Goal: Find specific fact: Find specific page/section

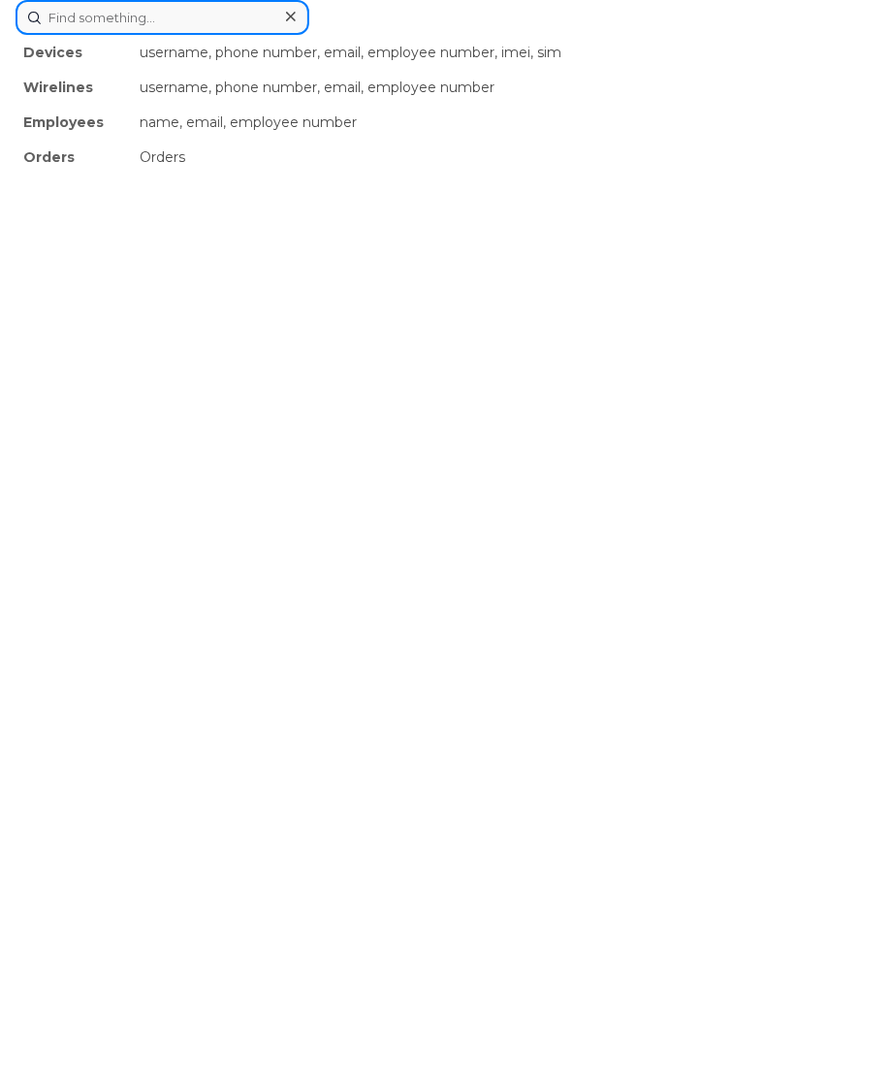
click at [243, 35] on div "Devices username, phone number, email, employee number, imei, sim Wirelines use…" at bounding box center [446, 17] width 861 height 35
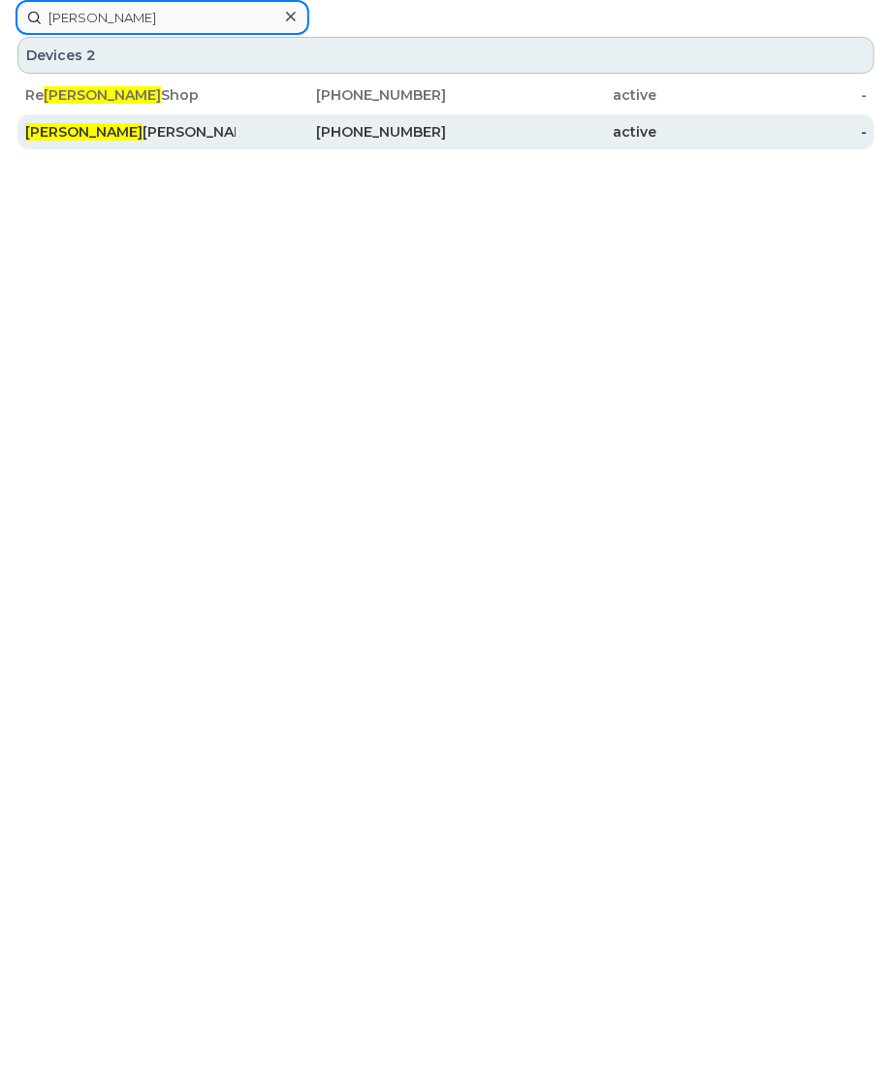
type input "gina"
click at [280, 128] on div "437-419-6291" at bounding box center [341, 131] width 210 height 19
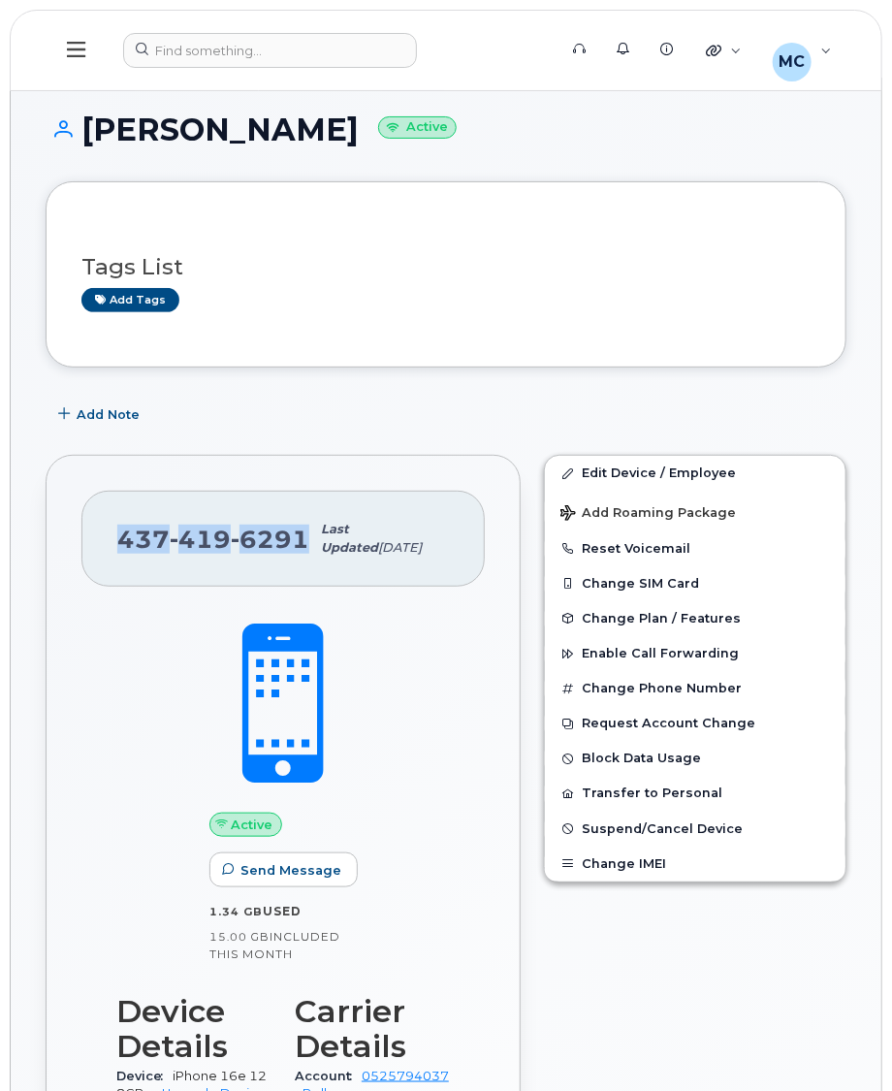
drag, startPoint x: 299, startPoint y: 536, endPoint x: 99, endPoint y: 524, distance: 200.1
click at [99, 524] on div "437 419 6291 Last updated Aug 14, 2025" at bounding box center [282, 539] width 403 height 96
copy span "437 419 6291"
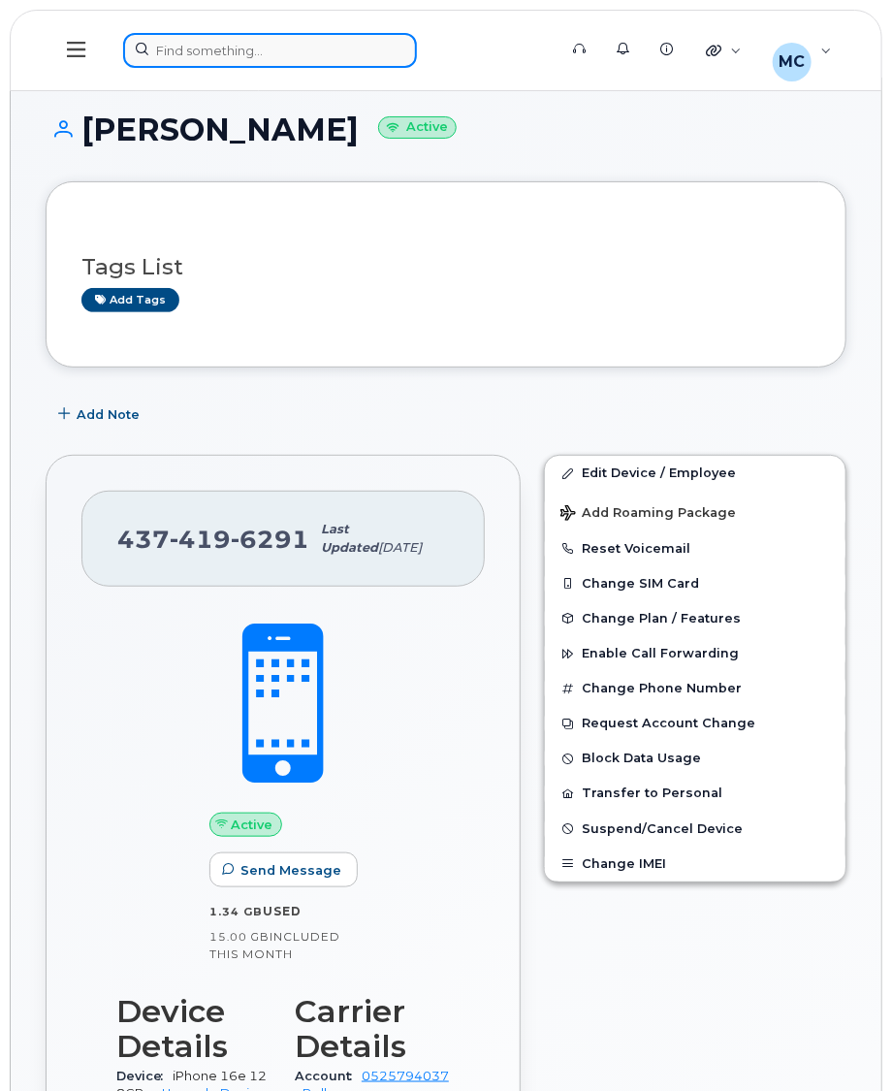
click at [219, 49] on div at bounding box center [333, 50] width 421 height 35
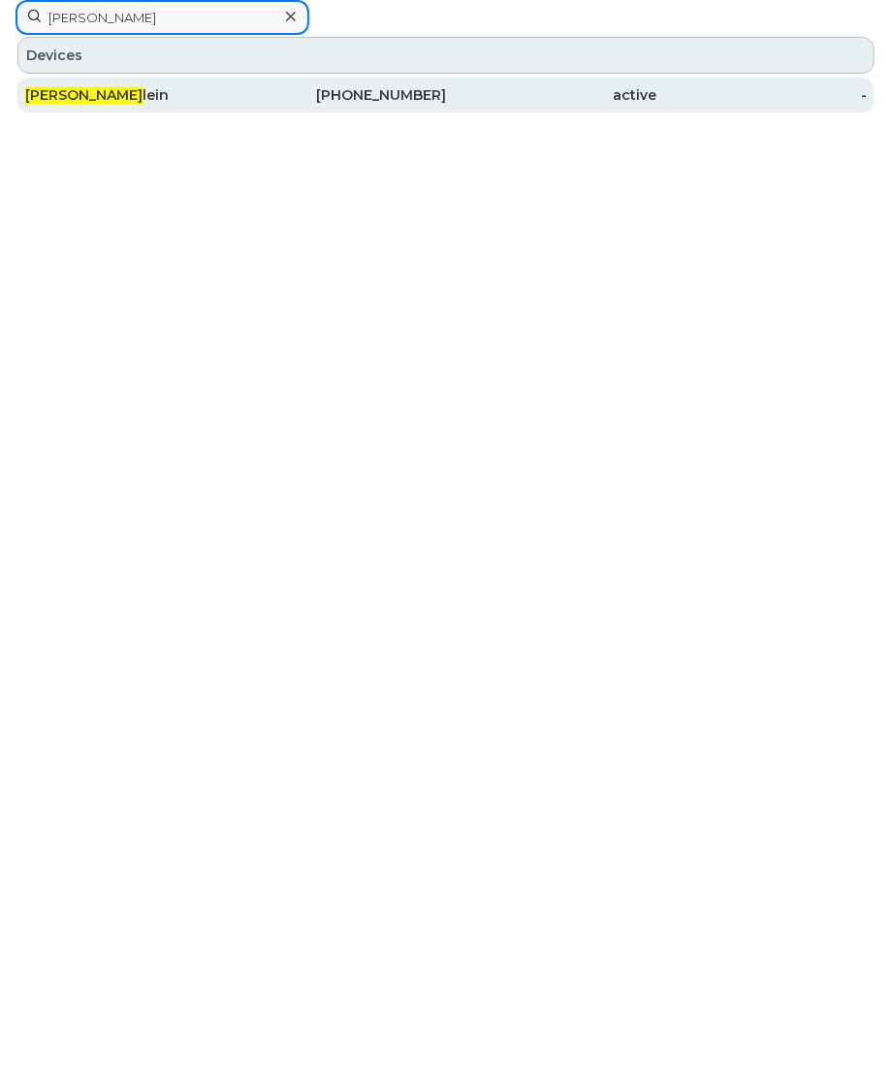
type input "lindsey k"
click at [206, 92] on div "Lindsey K lein" at bounding box center [130, 94] width 210 height 19
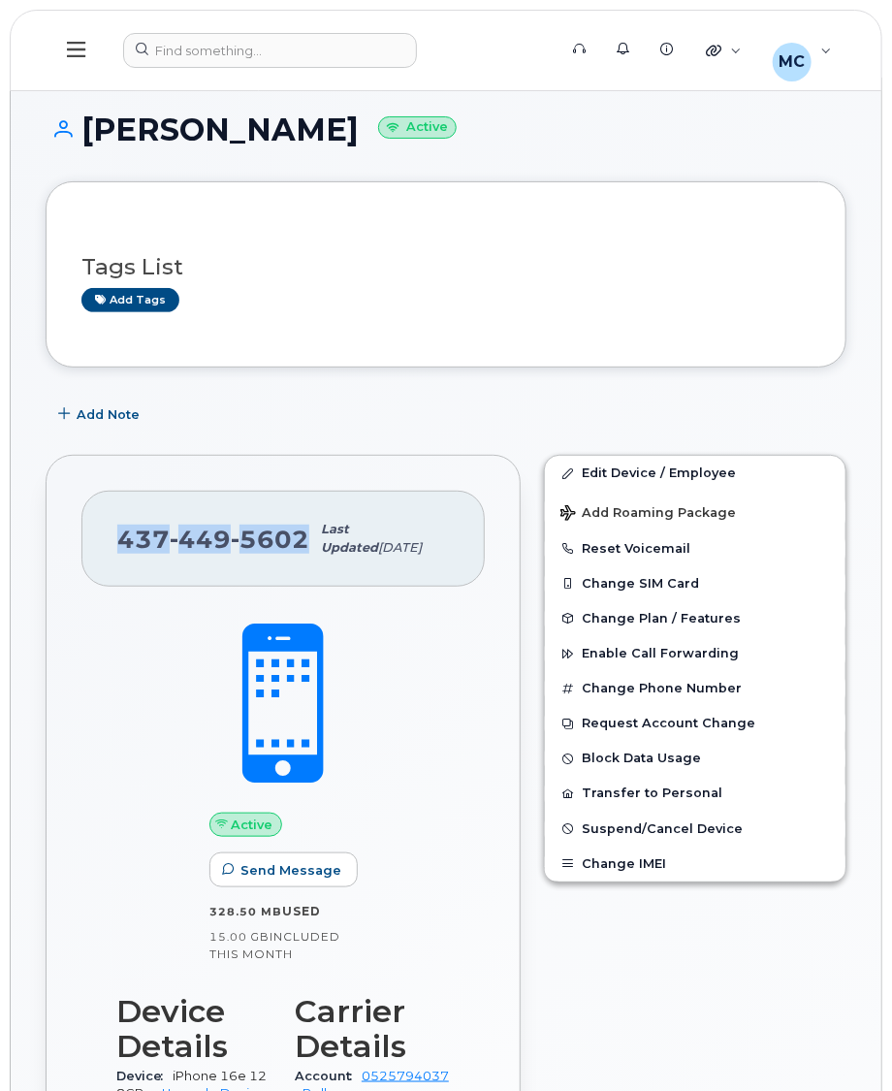
drag, startPoint x: 303, startPoint y: 534, endPoint x: 120, endPoint y: 534, distance: 183.3
click at [120, 534] on span "437 449 5602" at bounding box center [213, 539] width 192 height 29
copy span "437 449 5602"
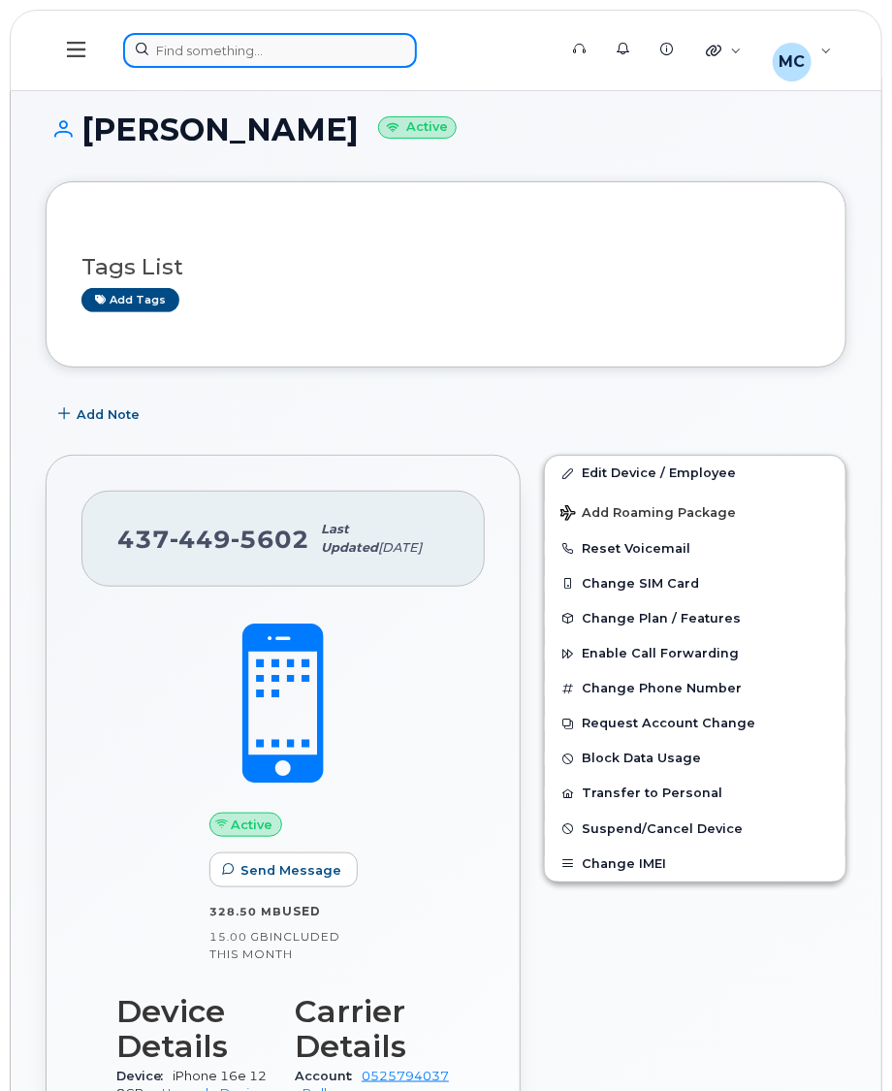
click at [308, 49] on div at bounding box center [333, 50] width 421 height 35
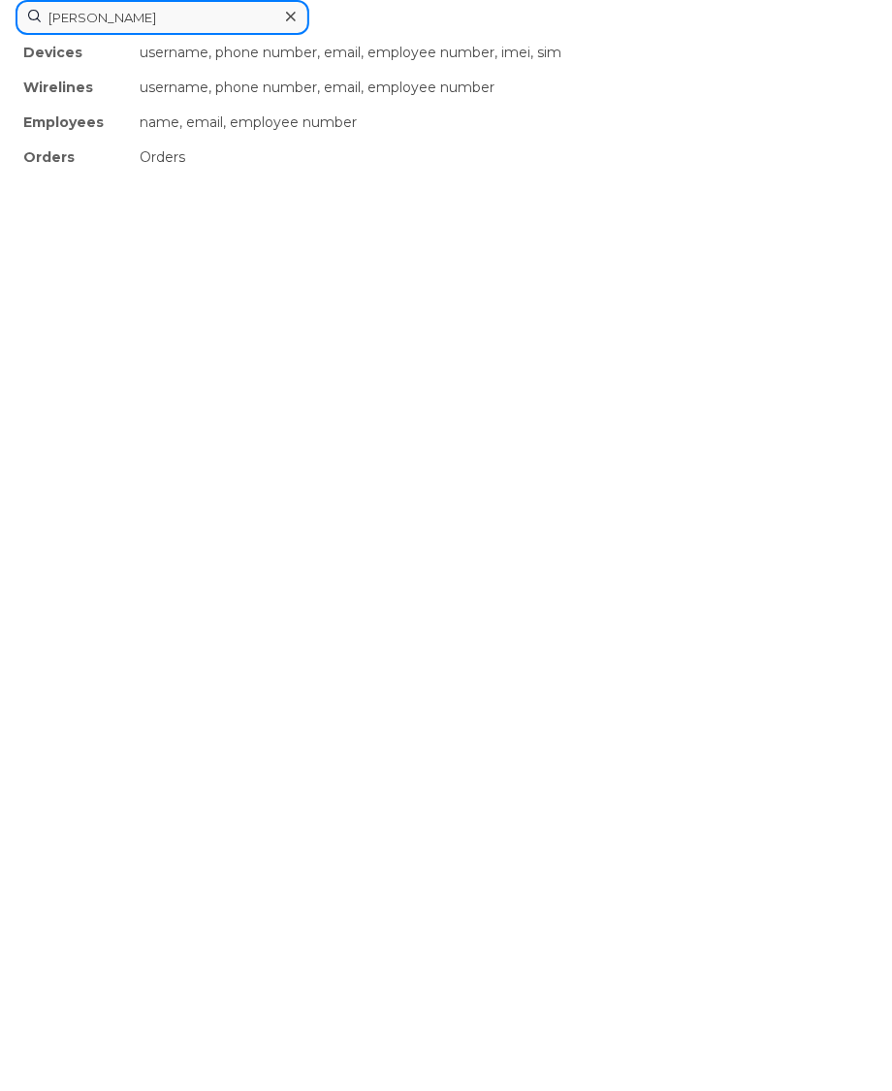
type input "gina"
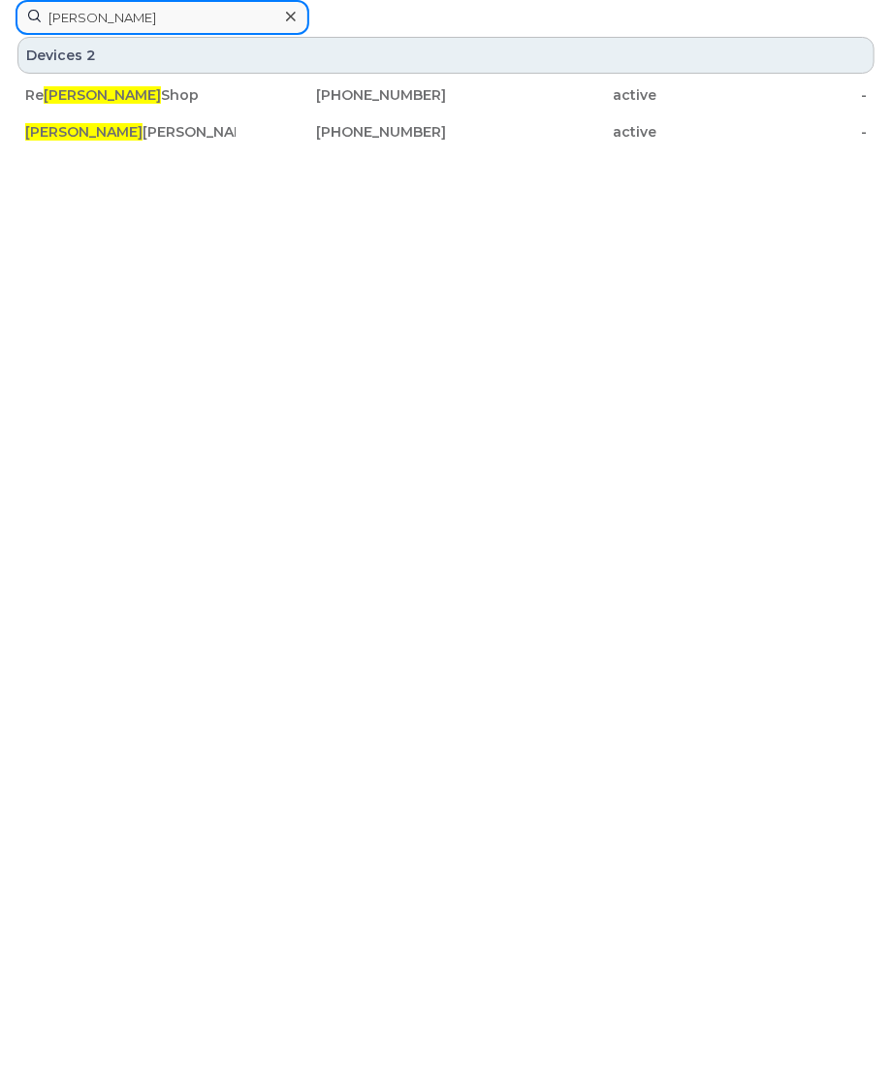
scroll to position [3, 0]
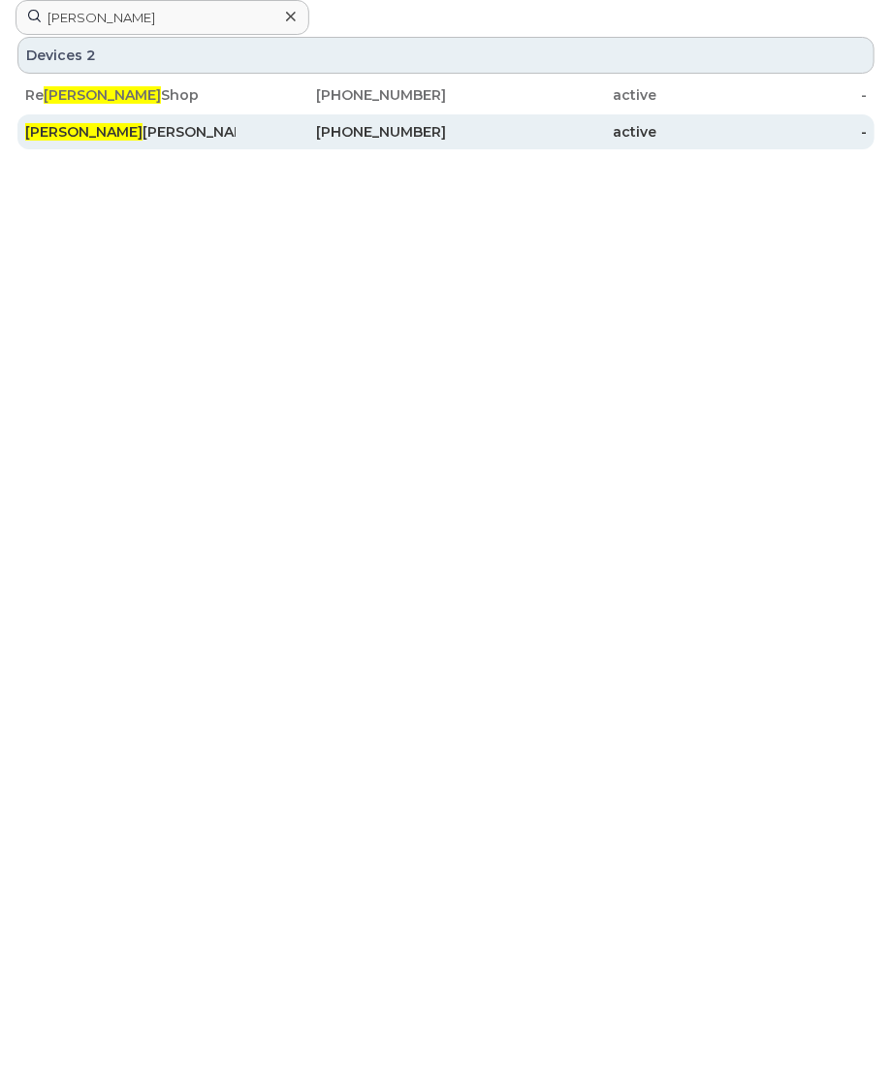
click at [204, 127] on div "Gina Munro" at bounding box center [130, 131] width 210 height 19
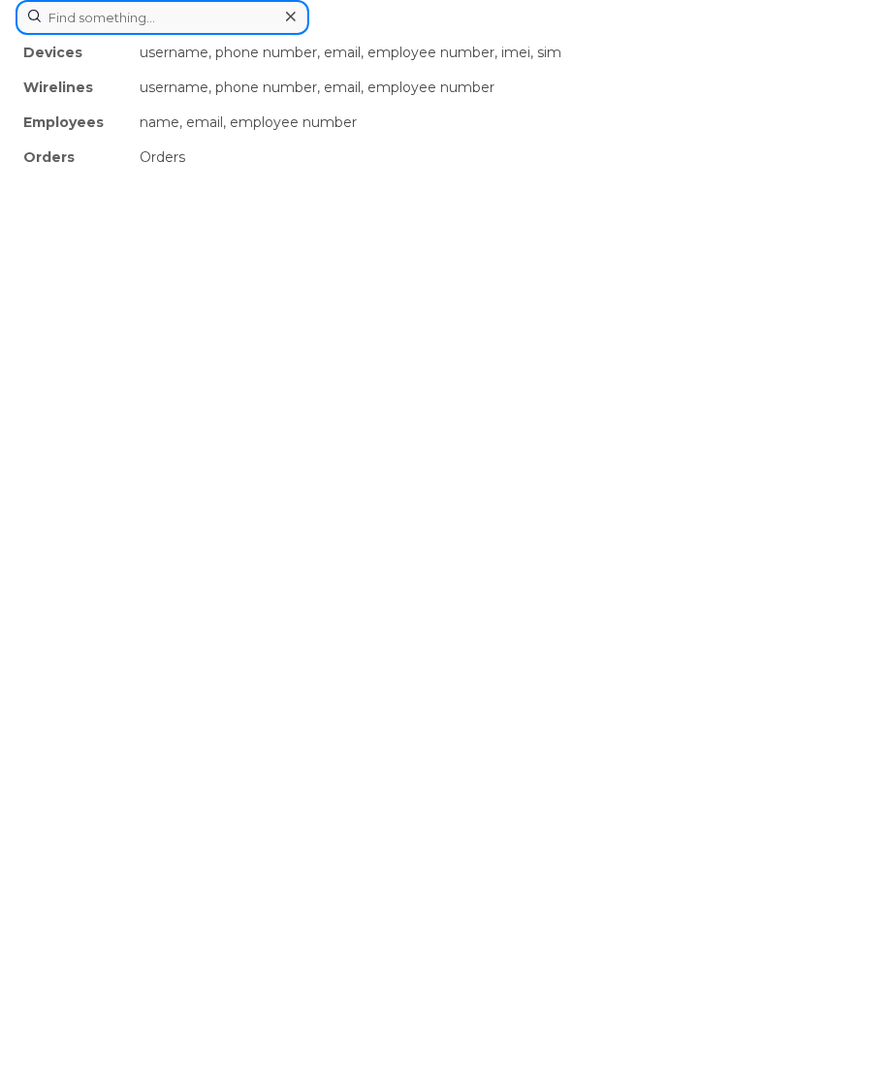
click at [300, 35] on div "Devices username, phone number, email, employee number, imei, sim Wirelines use…" at bounding box center [446, 17] width 861 height 35
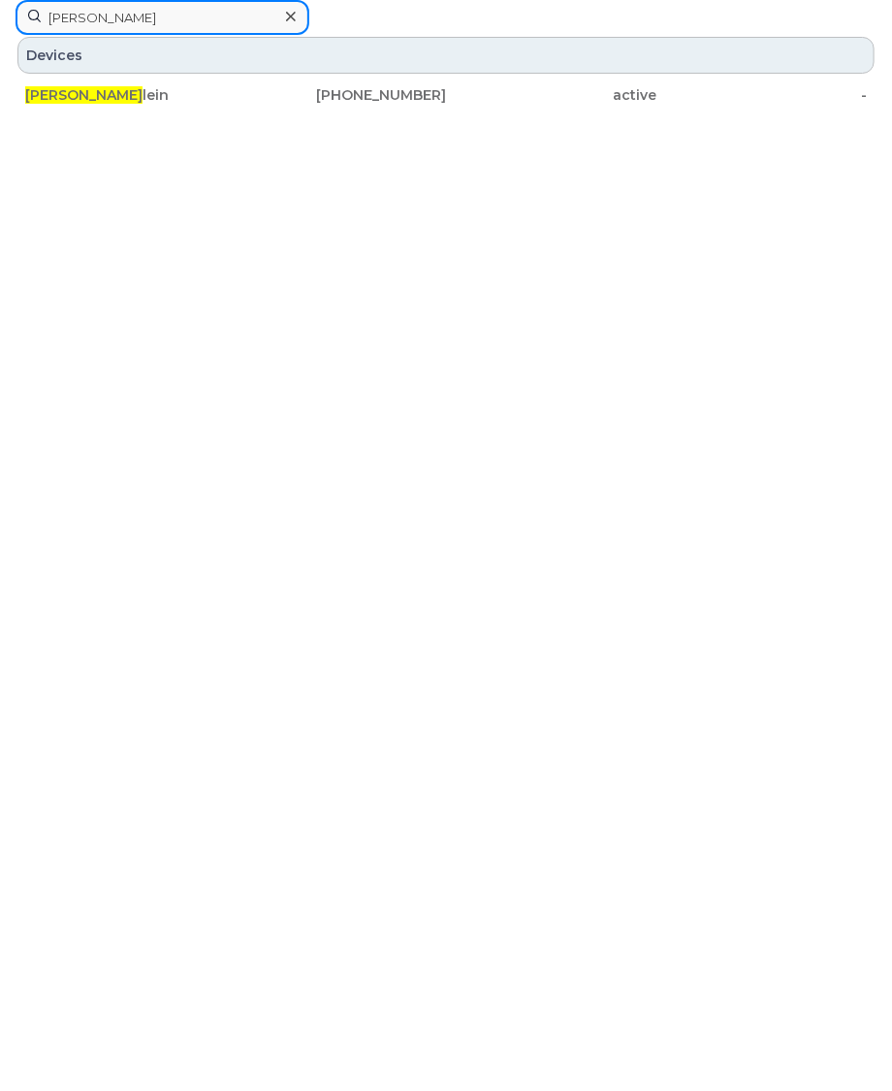
type input "[PERSON_NAME]"
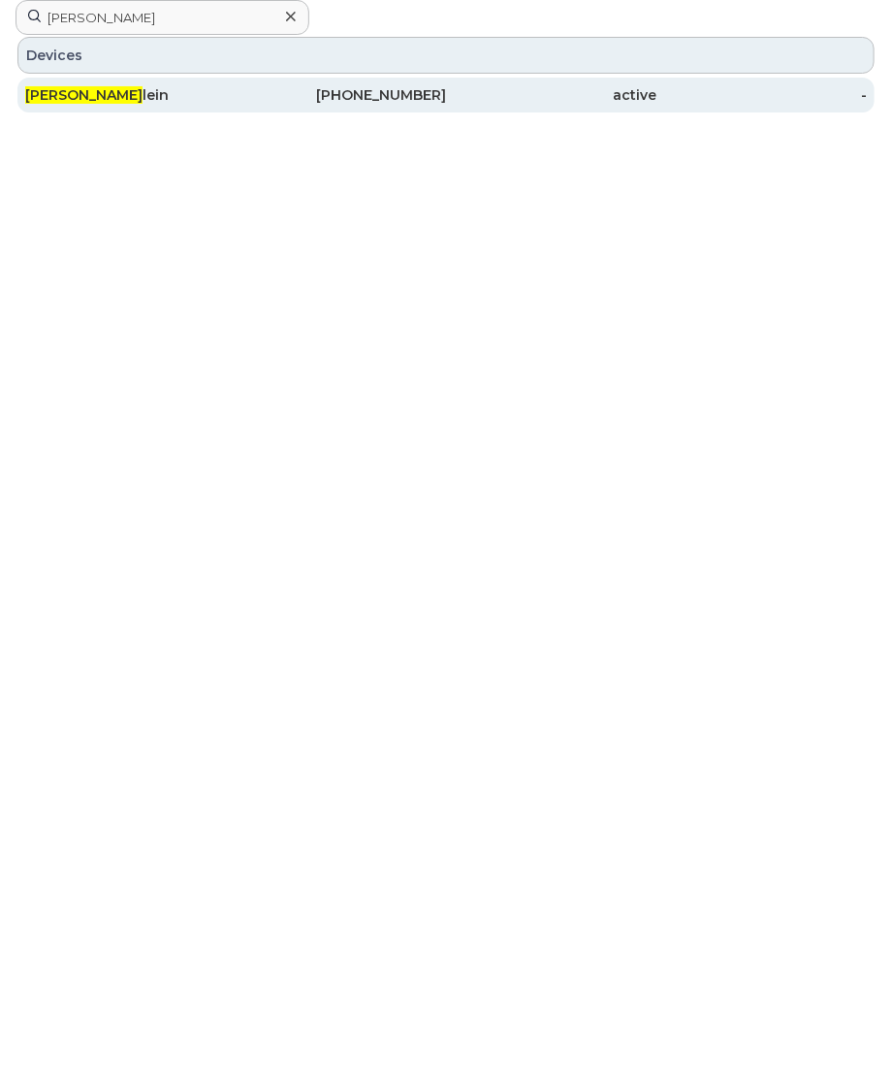
click at [446, 106] on div "[PHONE_NUMBER]" at bounding box center [551, 95] width 210 height 35
